Goal: Navigation & Orientation: Go to known website

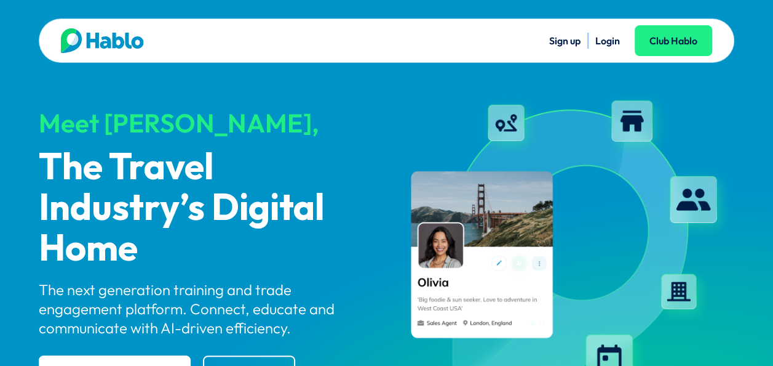
click at [608, 41] on link "Login" at bounding box center [608, 40] width 25 height 12
click at [605, 44] on link "Login" at bounding box center [608, 40] width 25 height 12
click at [612, 40] on link "Login" at bounding box center [608, 40] width 25 height 12
click at [604, 41] on link "Login" at bounding box center [608, 40] width 25 height 12
